Goal: Find specific page/section: Find specific page/section

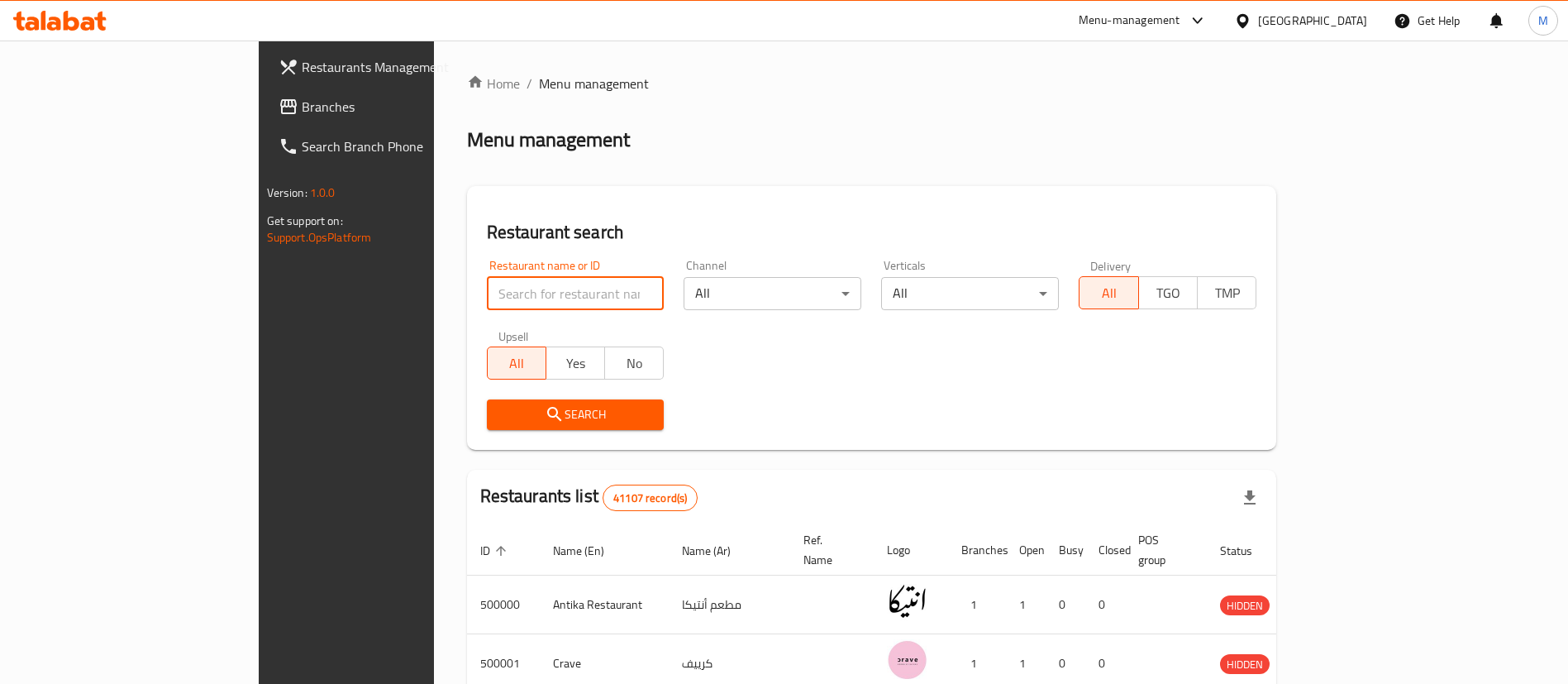
click at [487, 300] on input "search" at bounding box center [576, 293] width 178 height 33
paste input "633687"
type input "633687"
click button "Search" at bounding box center [576, 414] width 178 height 31
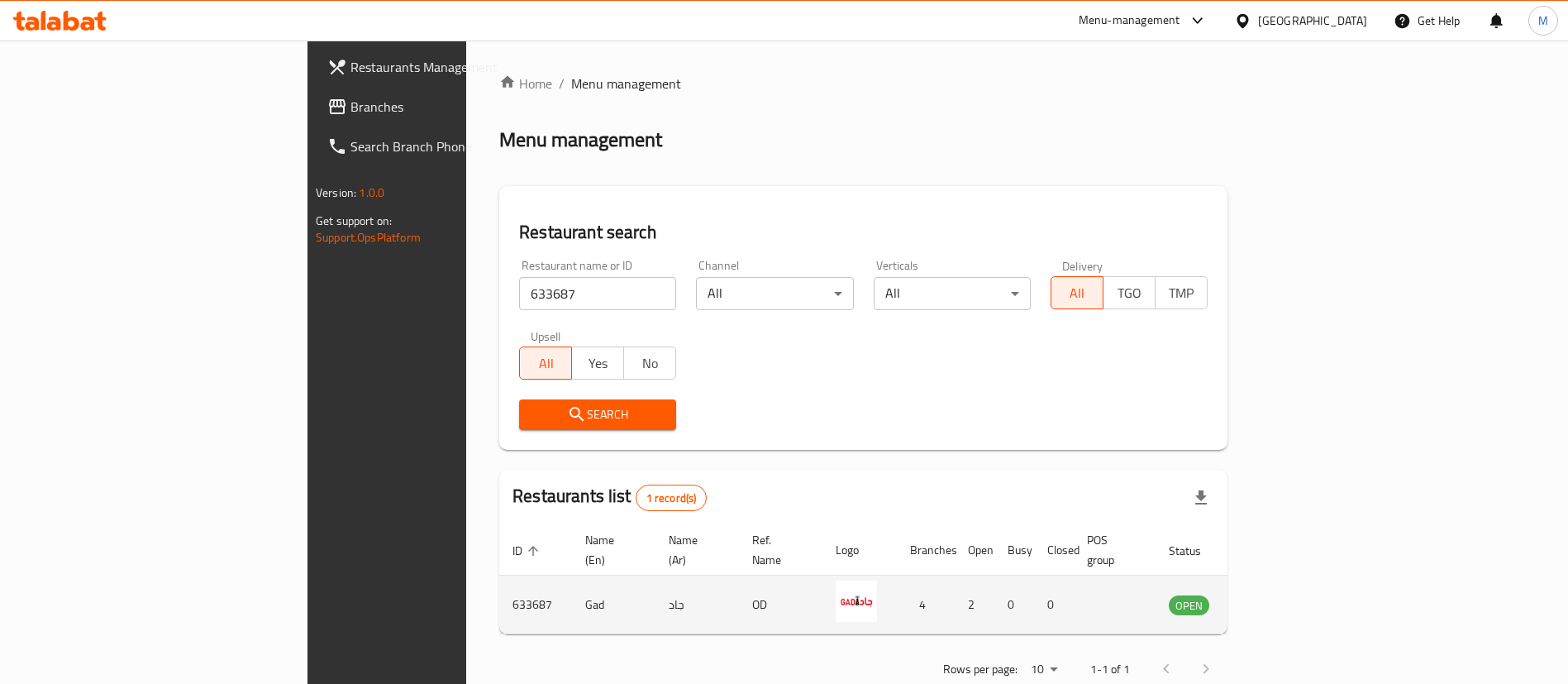
click at [499, 583] on td "633687" at bounding box center [536, 604] width 73 height 58
copy td "633687"
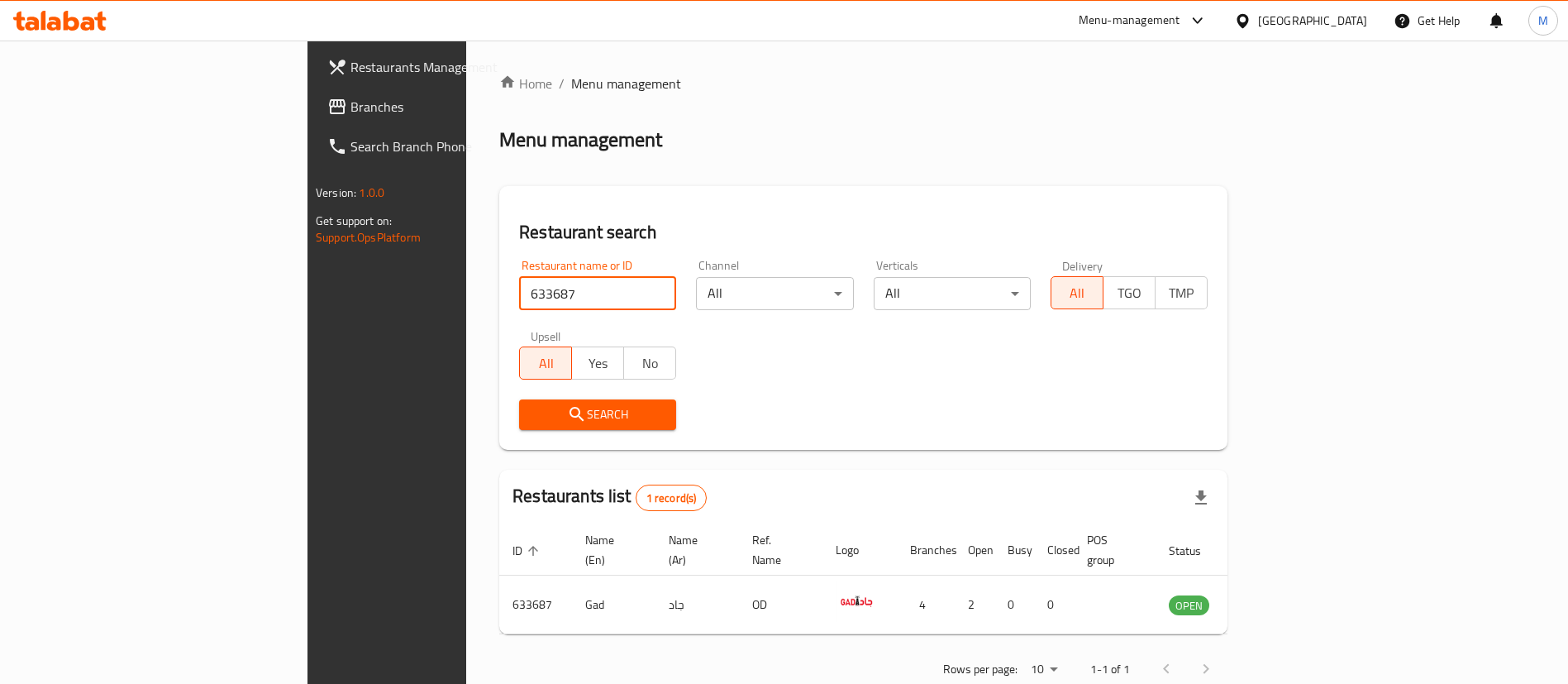
click at [519, 296] on input "633687" at bounding box center [597, 293] width 157 height 33
click button "Search" at bounding box center [597, 414] width 157 height 31
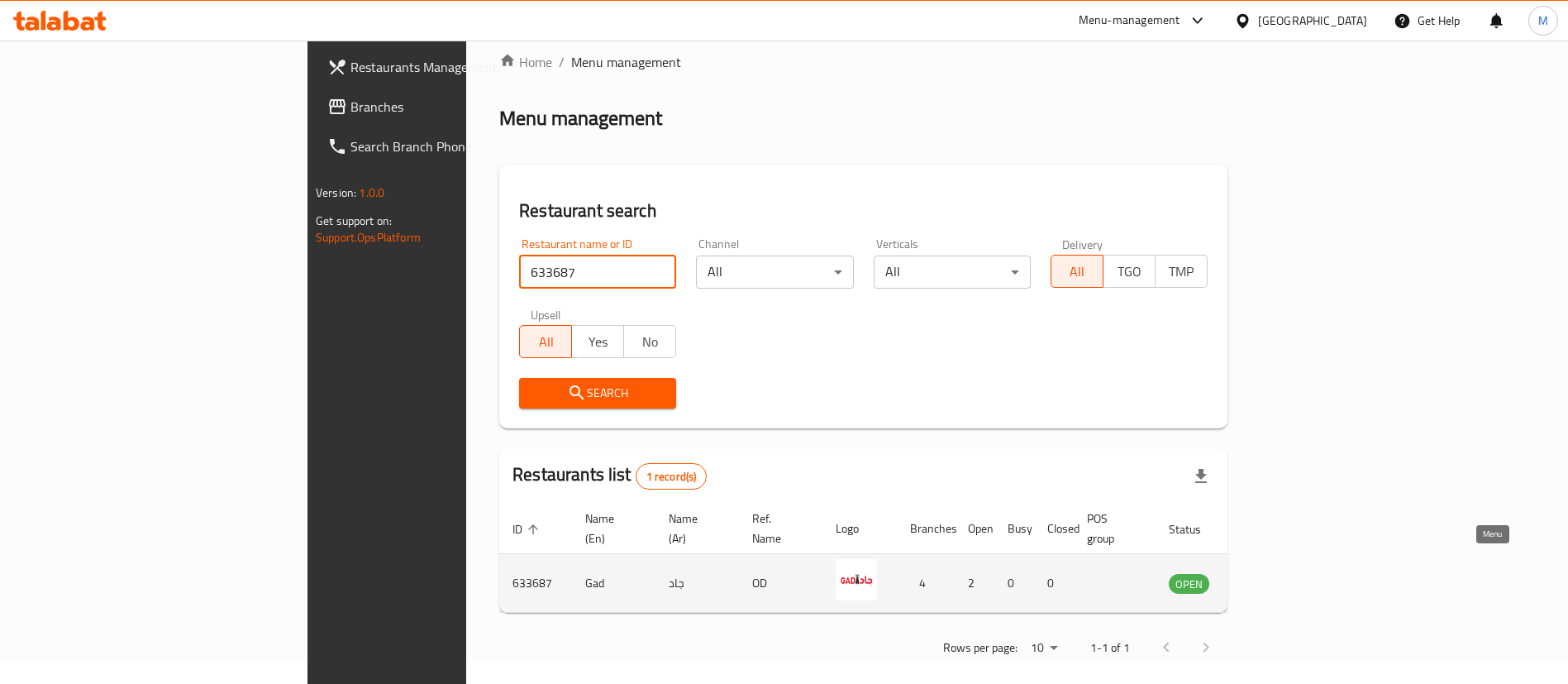
click at [1276, 574] on icon "enhanced table" at bounding box center [1266, 583] width 20 height 20
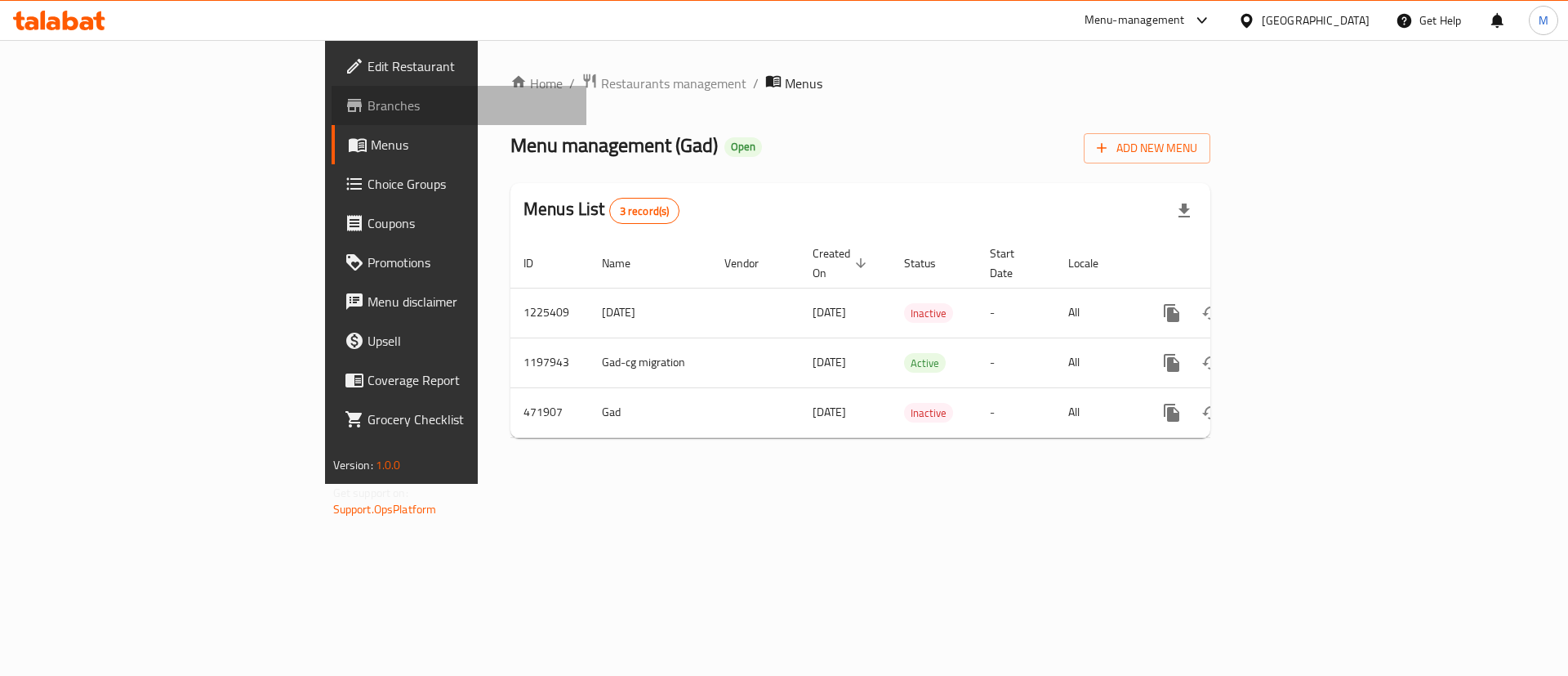
click at [332, 120] on link "Branches" at bounding box center [460, 106] width 256 height 39
